Goal: Task Accomplishment & Management: Use online tool/utility

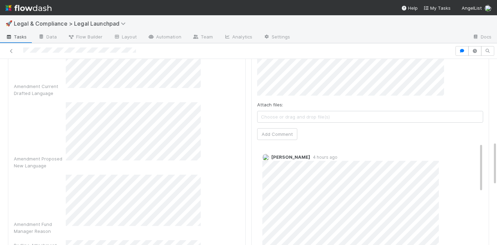
scroll to position [332, 0]
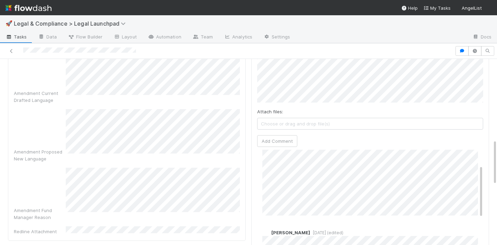
scroll to position [31, 0]
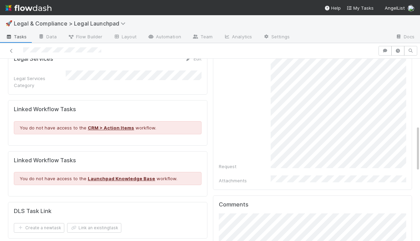
scroll to position [264, 0]
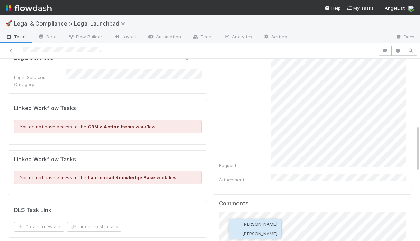
click at [250, 234] on span "Catherine Nguyen" at bounding box center [260, 234] width 35 height 6
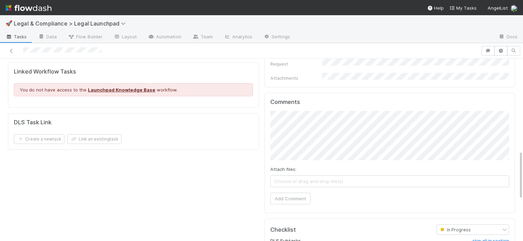
scroll to position [341, 0]
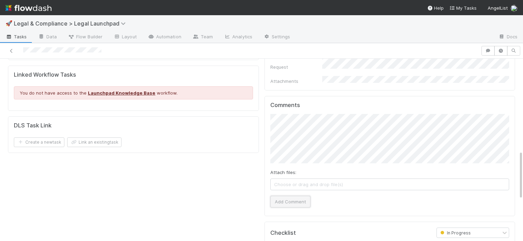
click at [291, 196] on button "Add Comment" at bounding box center [290, 202] width 40 height 12
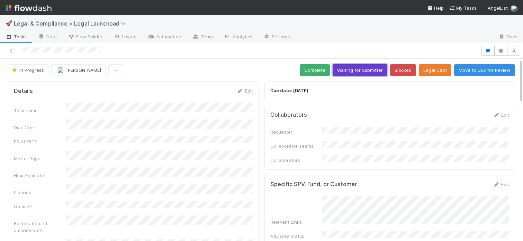
click at [354, 69] on button "Waiting for Submitter" at bounding box center [359, 70] width 55 height 12
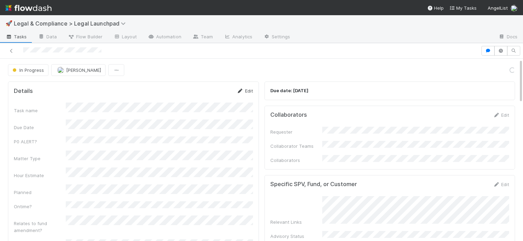
click at [245, 90] on link "Edit" at bounding box center [245, 91] width 16 height 6
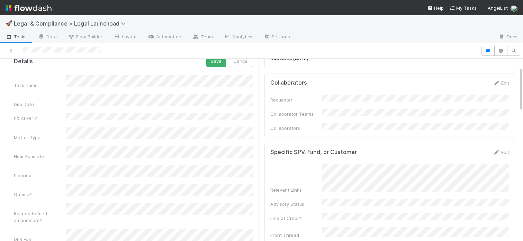
scroll to position [43, 0]
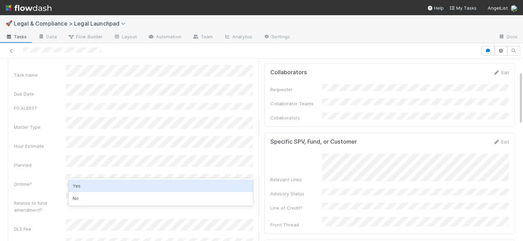
click at [88, 183] on div "Yes" at bounding box center [161, 186] width 184 height 12
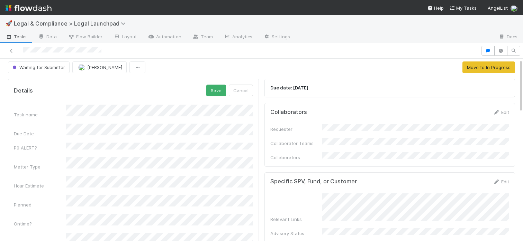
scroll to position [0, 0]
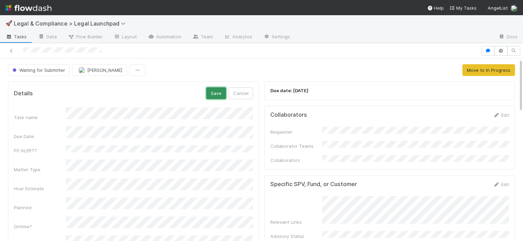
click at [216, 91] on button "Save" at bounding box center [216, 94] width 20 height 12
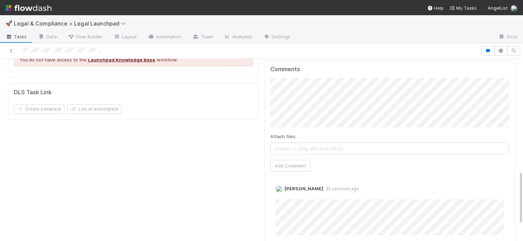
scroll to position [383, 0]
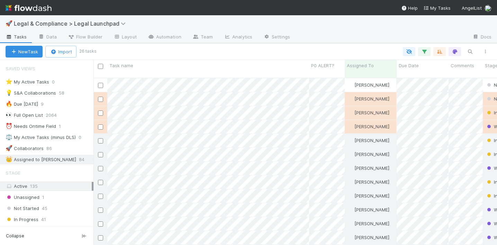
scroll to position [172, 403]
